Goal: Task Accomplishment & Management: Use online tool/utility

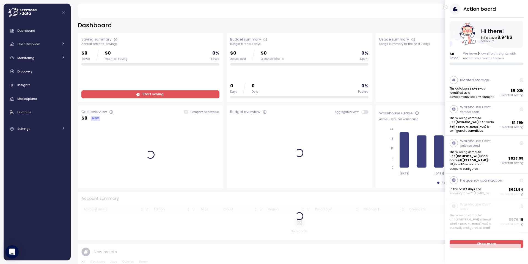
click at [447, 7] on icon "button" at bounding box center [445, 7] width 2 height 7
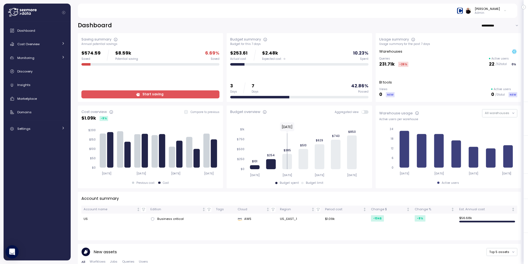
click at [505, 11] on icon at bounding box center [505, 10] width 3 height 7
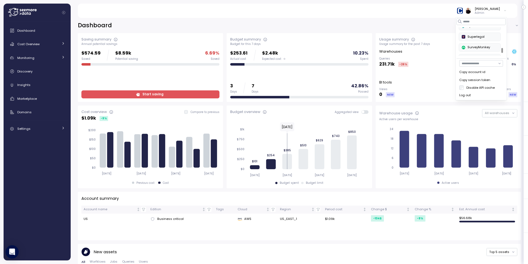
scroll to position [203, 0]
click at [480, 41] on div "SurveyMonkey" at bounding box center [480, 40] width 36 height 5
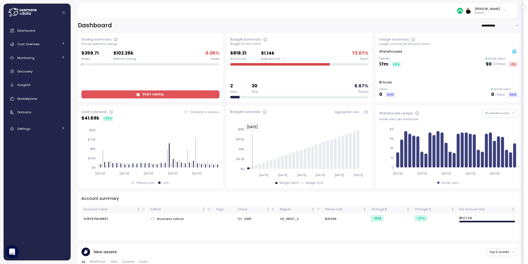
click at [492, 24] on input "**********" at bounding box center [502, 25] width 40 height 8
type input "**********"
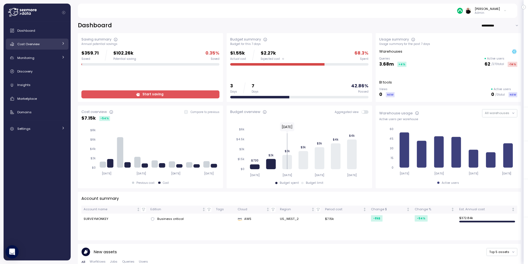
click at [31, 43] on span "Cost Overview" at bounding box center [28, 44] width 22 height 4
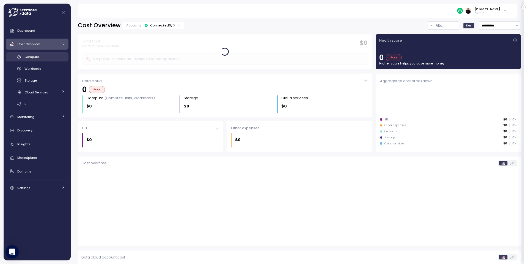
drag, startPoint x: 31, startPoint y: 54, endPoint x: 33, endPoint y: 58, distance: 3.9
click at [31, 54] on div "Compute" at bounding box center [44, 57] width 40 height 6
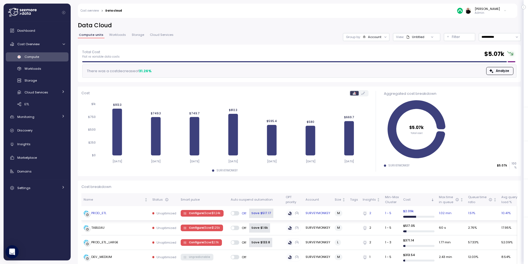
click at [197, 213] on span "Configure | Save $ 11.24k" at bounding box center [204, 213] width 31 height 6
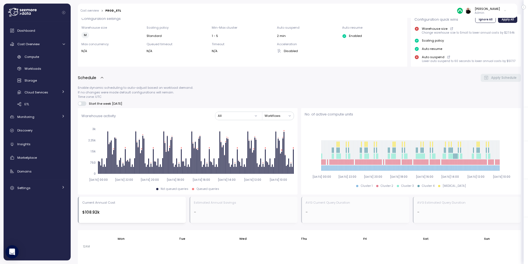
scroll to position [362, 0]
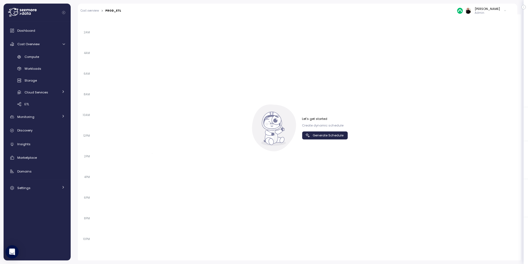
click at [321, 138] on span "Generate Schedule" at bounding box center [328, 135] width 31 height 7
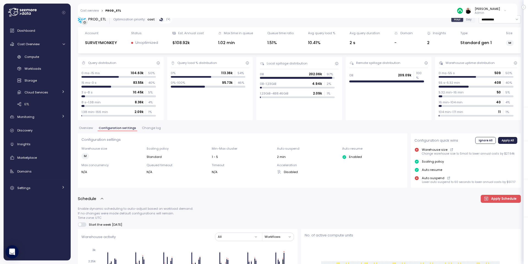
scroll to position [0, 0]
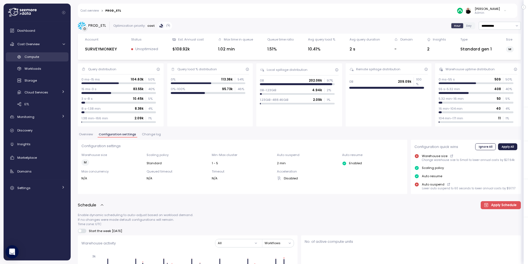
click at [31, 57] on span "Compute" at bounding box center [31, 56] width 15 height 4
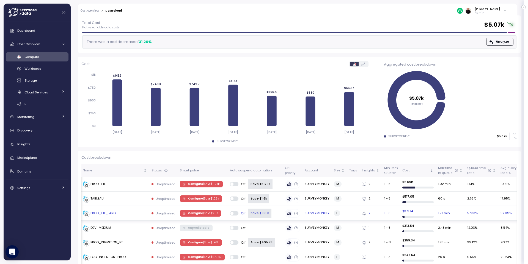
scroll to position [30, 0]
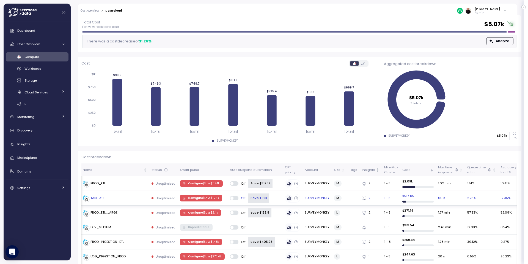
click at [256, 197] on div "Save $1.6k" at bounding box center [259, 197] width 21 height 9
click at [261, 195] on div "Save $1.6k" at bounding box center [259, 197] width 21 height 9
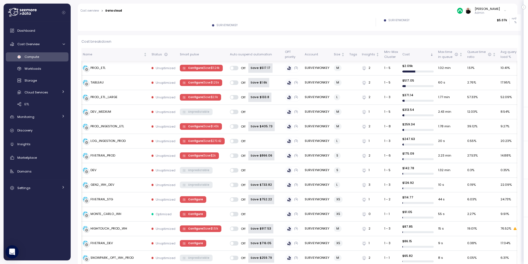
scroll to position [0, 0]
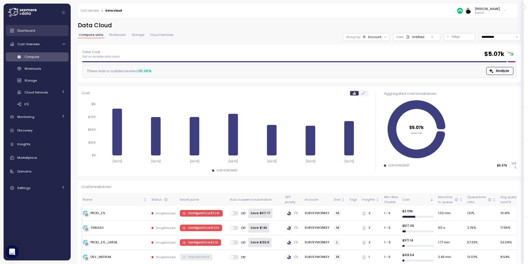
click at [19, 27] on link "Dashboard" at bounding box center [37, 30] width 63 height 11
